Goal: Task Accomplishment & Management: Manage account settings

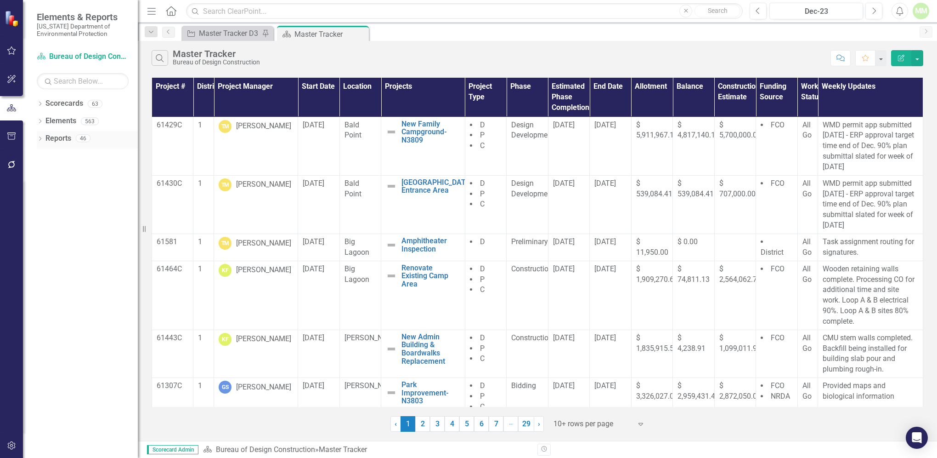
click at [62, 139] on link "Reports" at bounding box center [58, 138] width 26 height 11
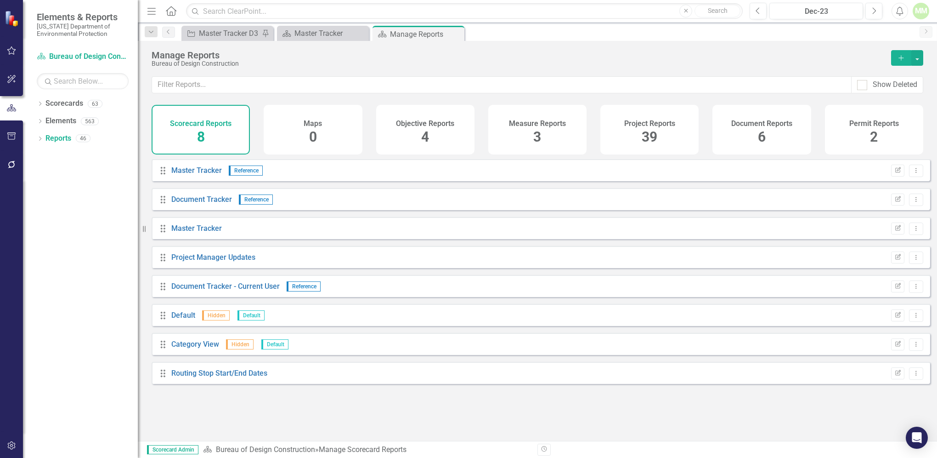
click at [641, 137] on div "Project Reports 39" at bounding box center [649, 130] width 98 height 50
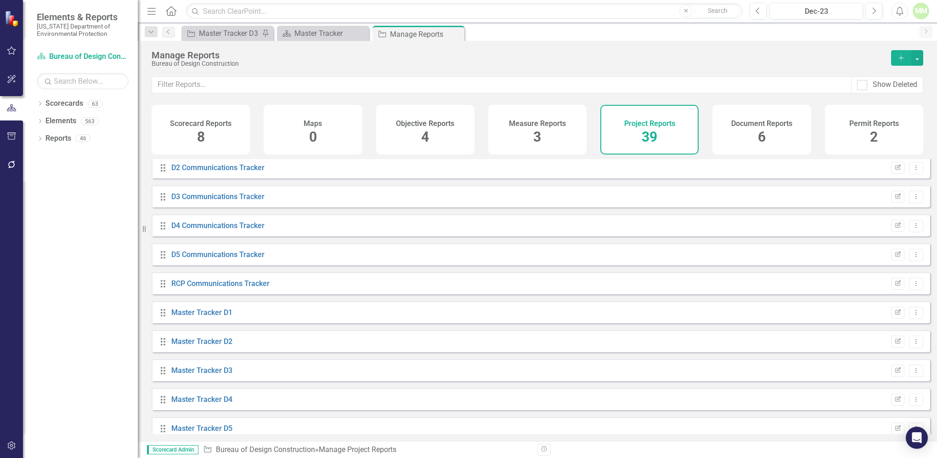
scroll to position [407, 0]
click at [197, 346] on link "Master Tracker D5" at bounding box center [201, 342] width 61 height 9
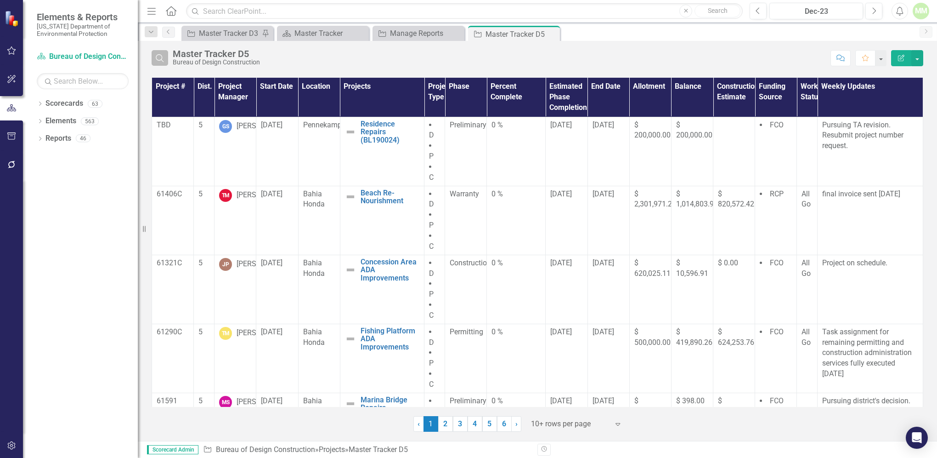
click at [160, 59] on icon "Search" at bounding box center [160, 58] width 10 height 8
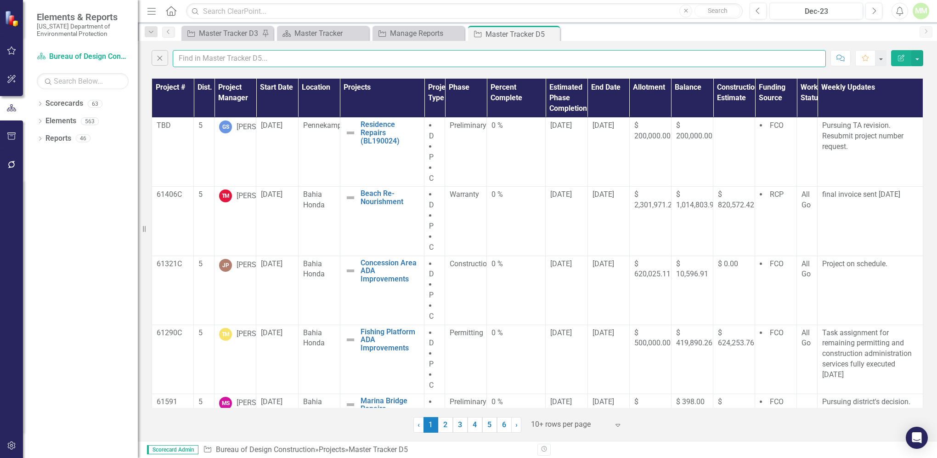
click at [192, 62] on input "text" at bounding box center [499, 58] width 653 height 17
type input "[PERSON_NAME]"
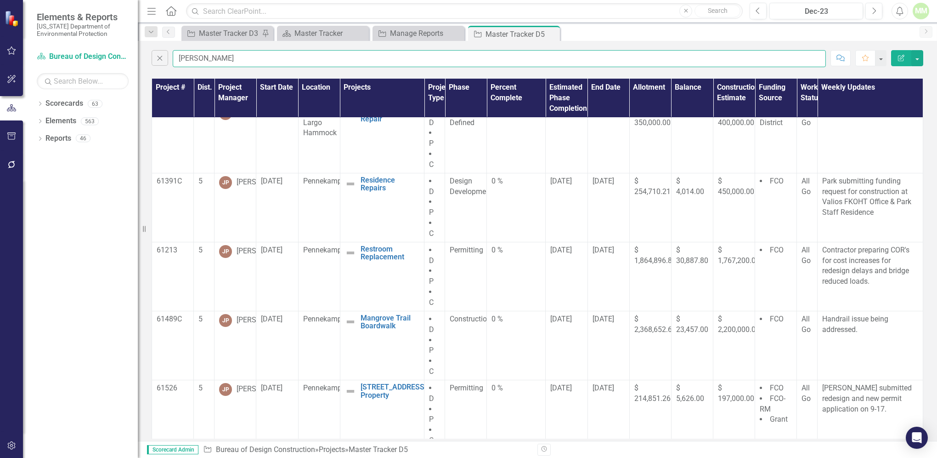
scroll to position [223, 0]
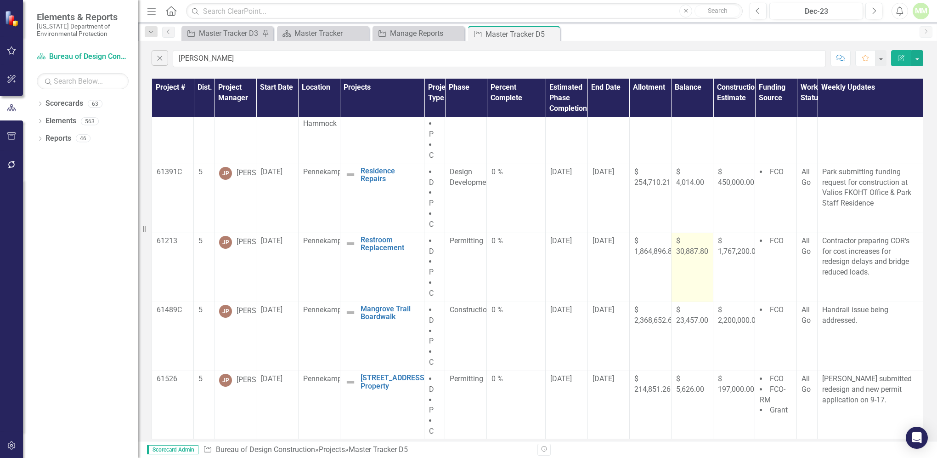
click at [680, 249] on span "$ 30,887.80" at bounding box center [692, 245] width 32 height 19
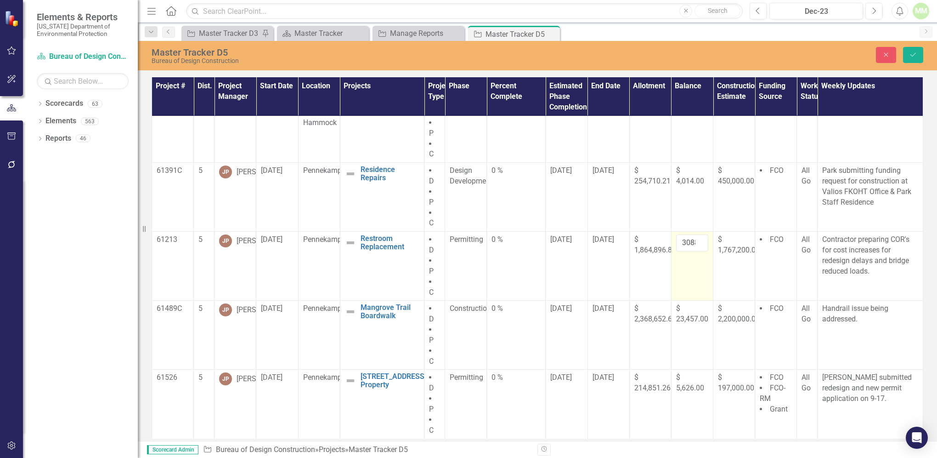
scroll to position [222, 0]
drag, startPoint x: 680, startPoint y: 249, endPoint x: 674, endPoint y: 243, distance: 8.8
click at [676, 243] on input "30887.8" at bounding box center [692, 243] width 32 height 17
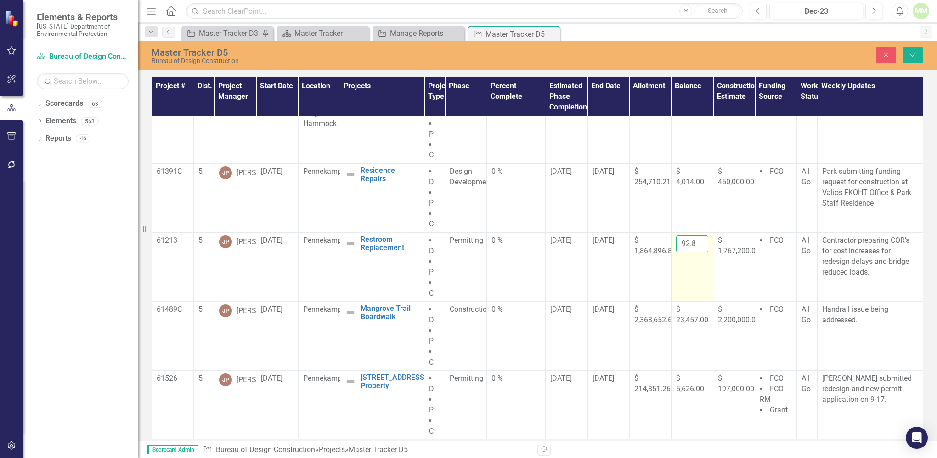
scroll to position [0, 17]
type input "12192.80"
click at [912, 51] on icon "Save" at bounding box center [913, 54] width 8 height 6
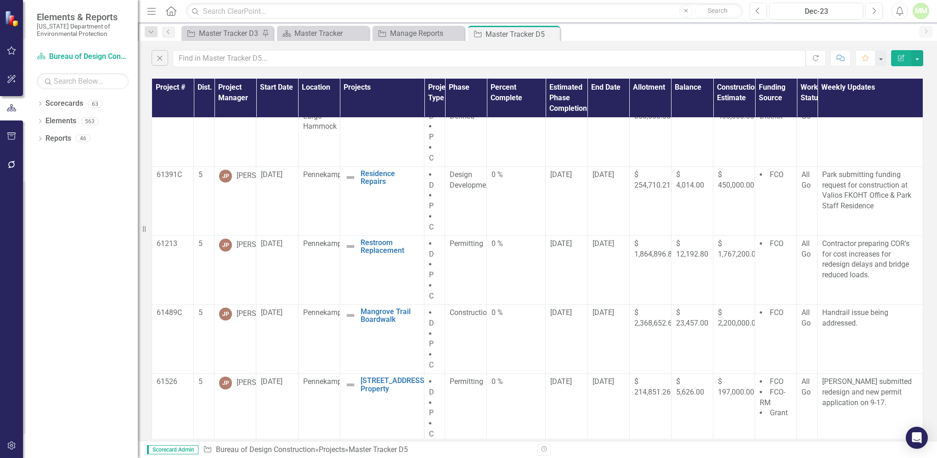
scroll to position [223, 0]
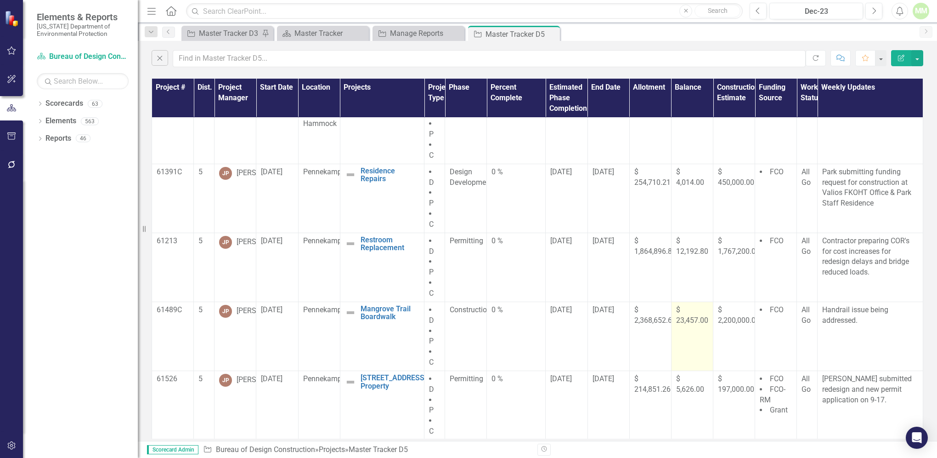
click at [689, 319] on span "$ 23,457.00" at bounding box center [692, 314] width 32 height 19
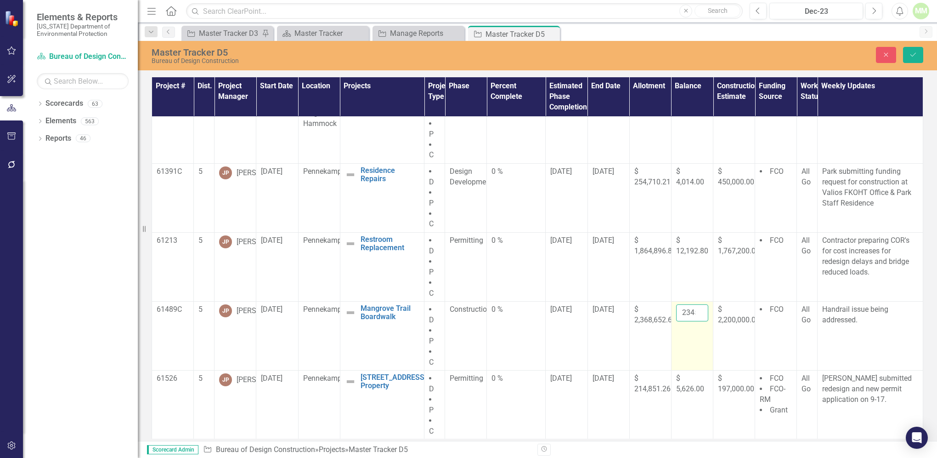
scroll to position [0, 7]
drag, startPoint x: 689, startPoint y: 319, endPoint x: 690, endPoint y: 312, distance: 7.0
click at [690, 312] on input "23457" at bounding box center [692, 312] width 32 height 17
type input "18827.00"
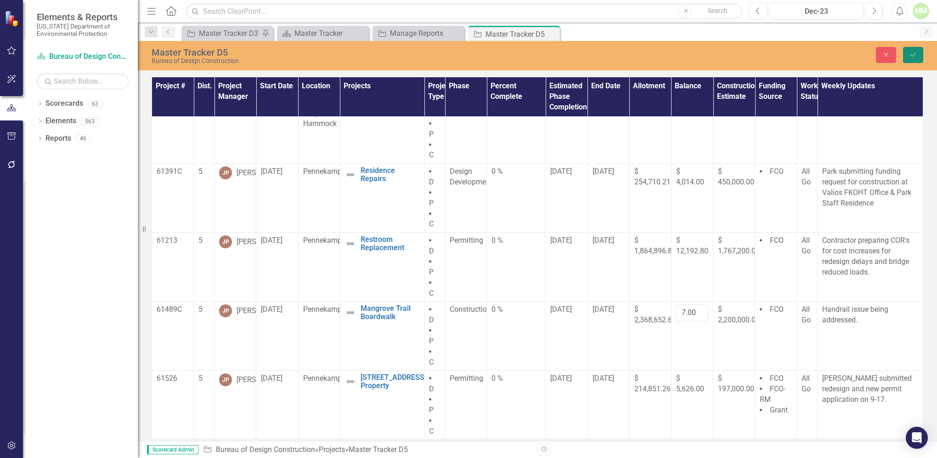
click at [907, 52] on button "Save" at bounding box center [913, 55] width 20 height 16
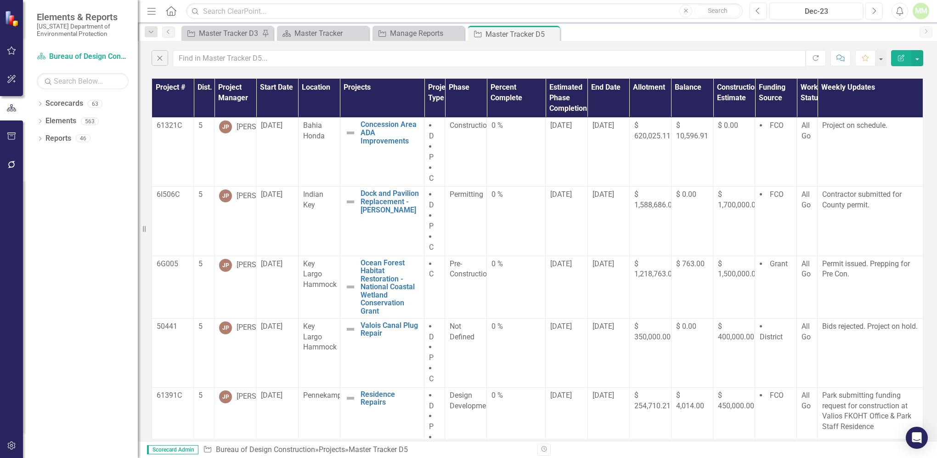
scroll to position [223, 0]
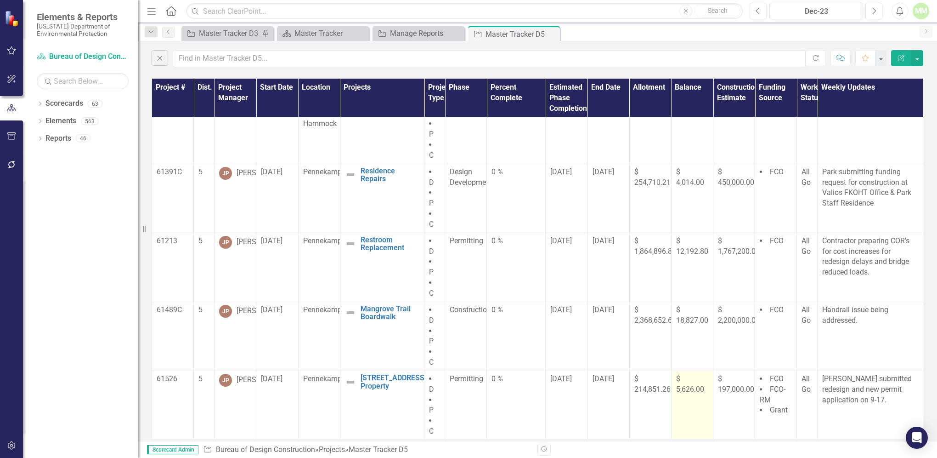
click at [680, 386] on span "$ 5,626.00" at bounding box center [690, 383] width 28 height 19
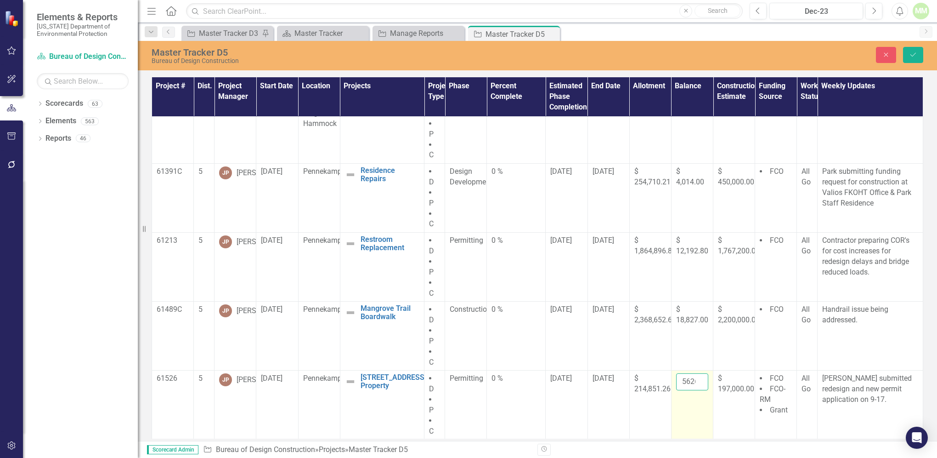
scroll to position [0, 3]
drag, startPoint x: 680, startPoint y: 386, endPoint x: 695, endPoint y: 382, distance: 15.0
click at [695, 382] on input "5626" at bounding box center [692, 381] width 32 height 17
type input "2536.00"
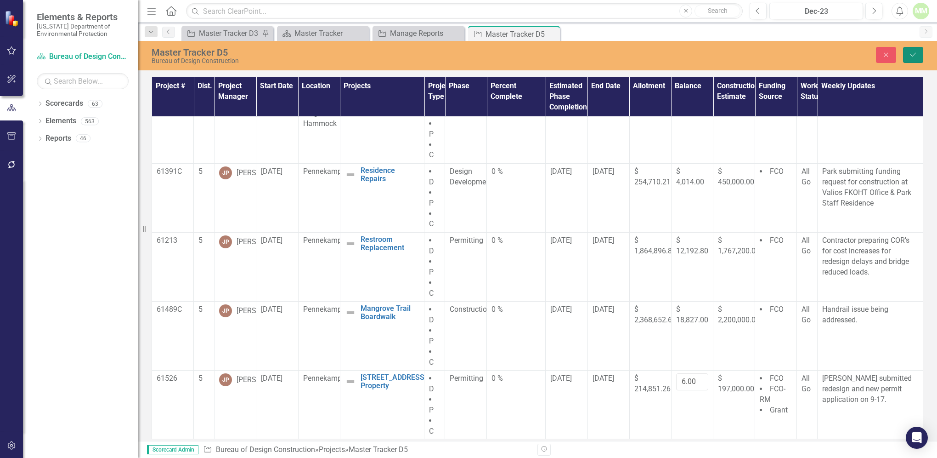
click at [916, 55] on icon "Save" at bounding box center [913, 54] width 8 height 6
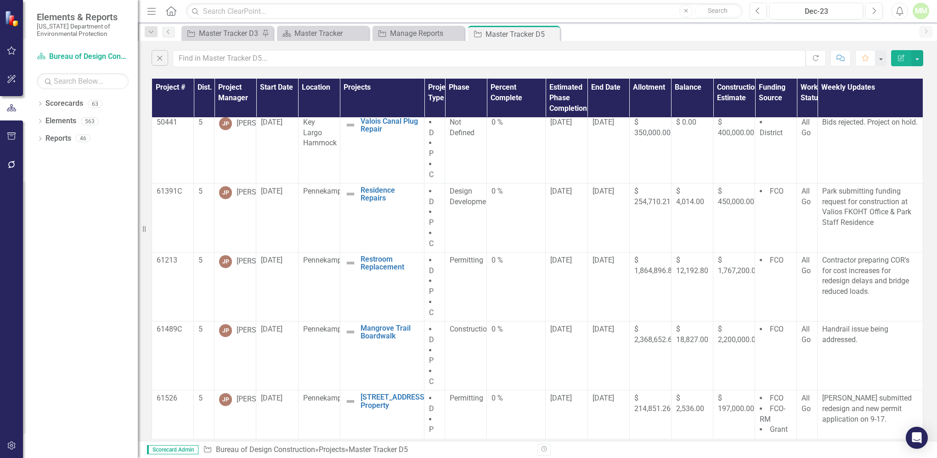
scroll to position [223, 0]
